Goal: Learn about a topic

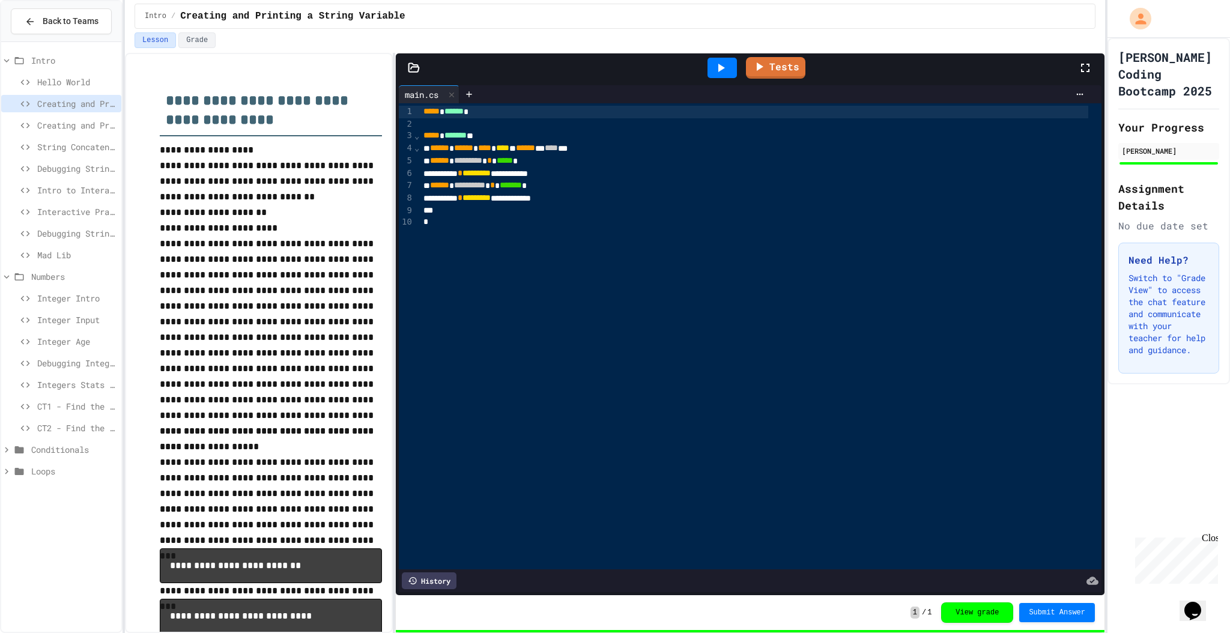
drag, startPoint x: 542, startPoint y: 17, endPoint x: 488, endPoint y: 24, distance: 54.0
click at [488, 24] on div "Intro / Creating and Printing a String Variable" at bounding box center [615, 16] width 961 height 25
click at [56, 448] on span "Conditionals" at bounding box center [73, 449] width 85 height 13
click at [49, 463] on div "Check if Equals" at bounding box center [61, 471] width 120 height 17
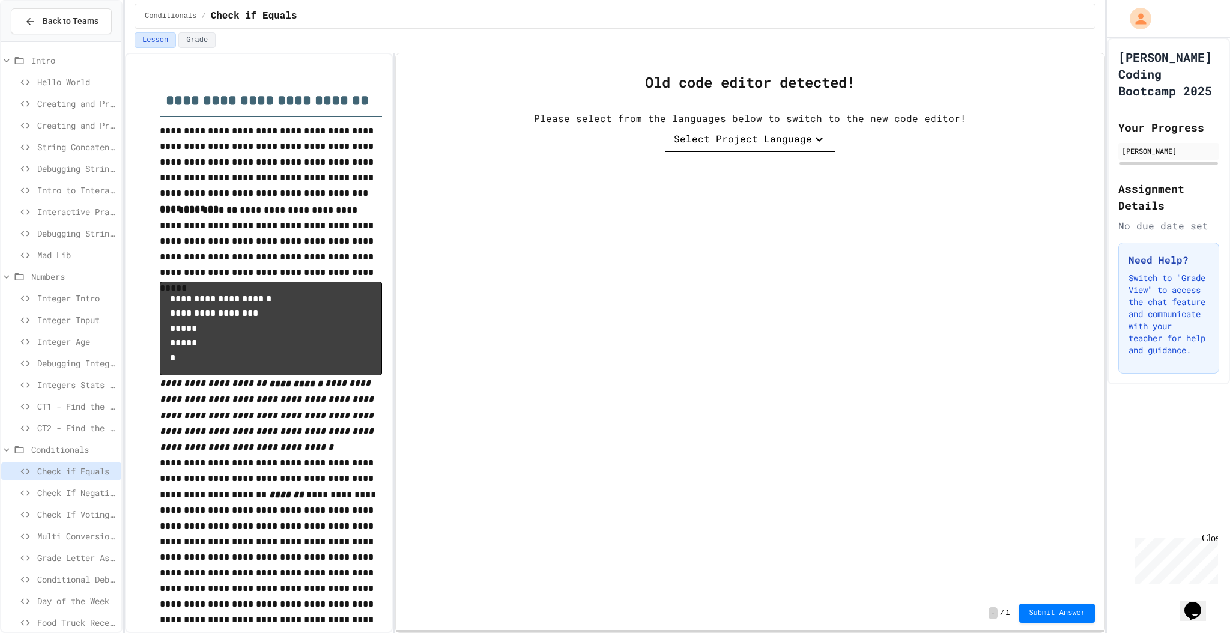
click at [729, 144] on div "Select Project Language" at bounding box center [743, 139] width 138 height 14
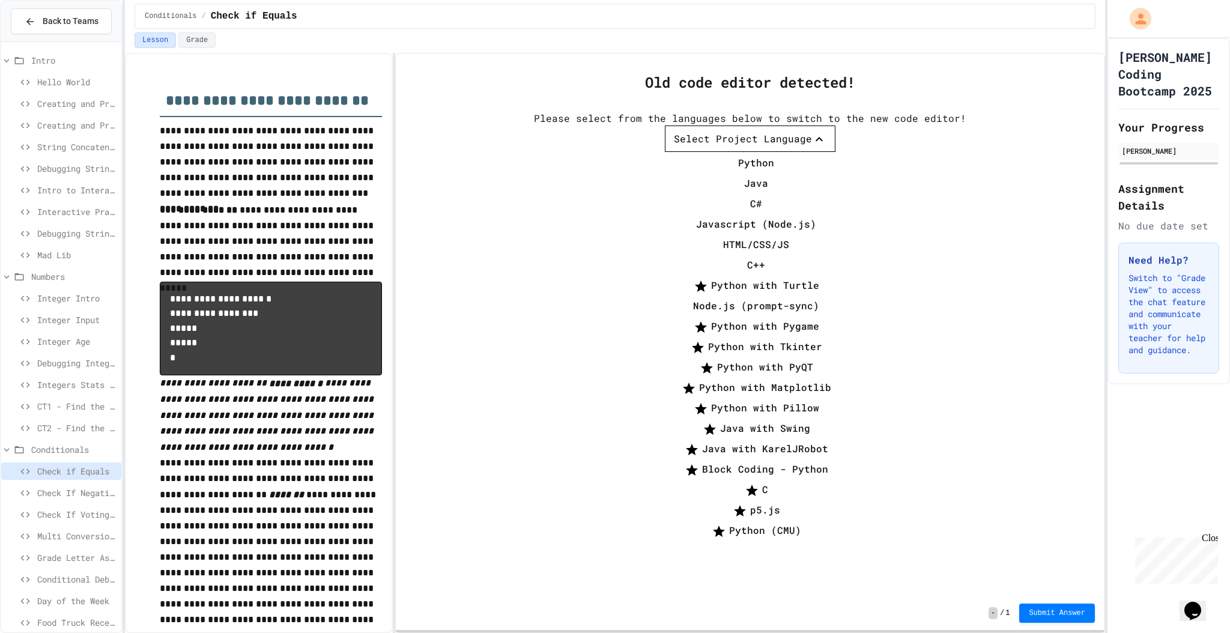
click at [700, 213] on li "C#" at bounding box center [756, 203] width 159 height 19
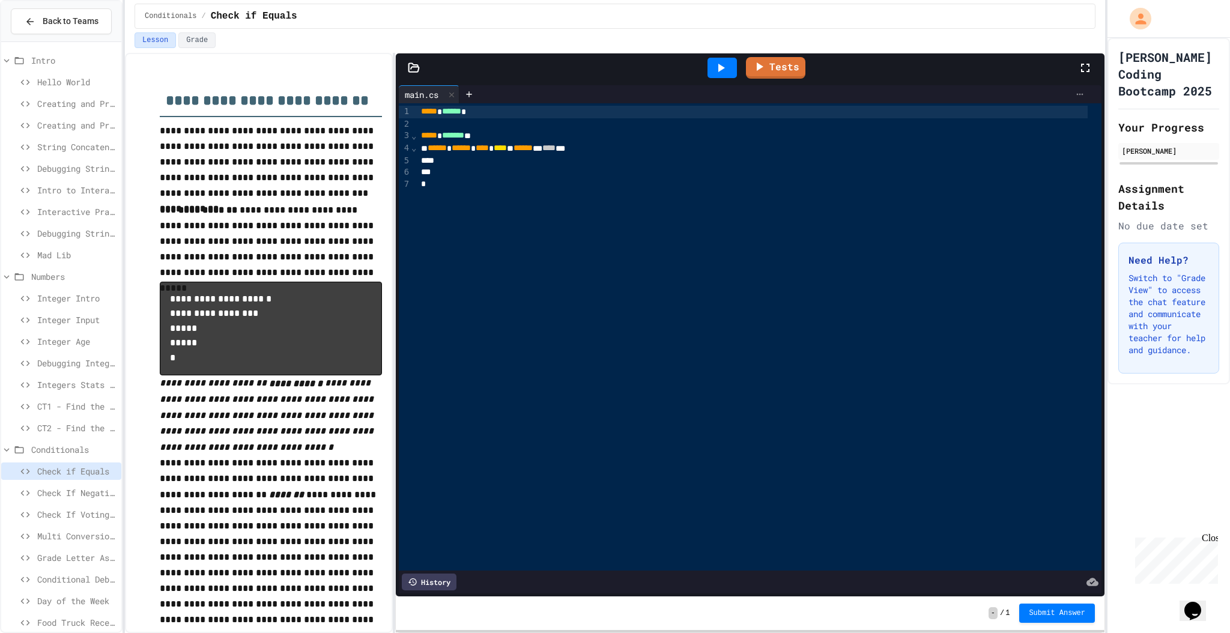
click at [1075, 96] on icon at bounding box center [1080, 95] width 10 height 10
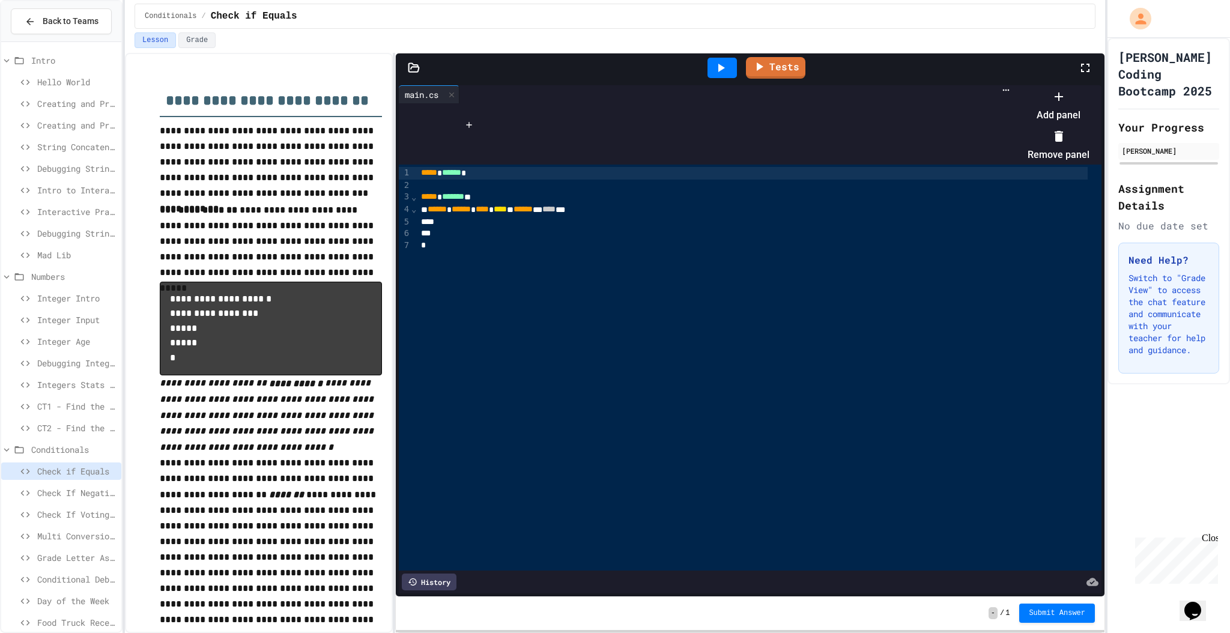
click at [1016, 87] on div at bounding box center [1053, 87] width 74 height 0
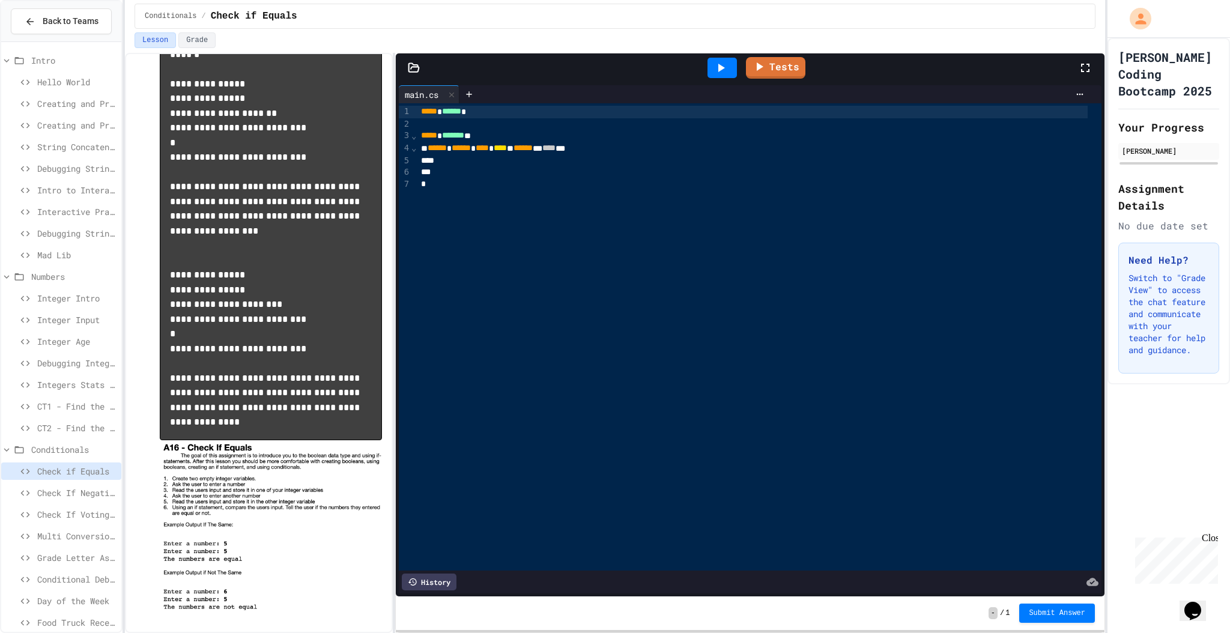
scroll to position [1228, 0]
